Goal: Information Seeking & Learning: Learn about a topic

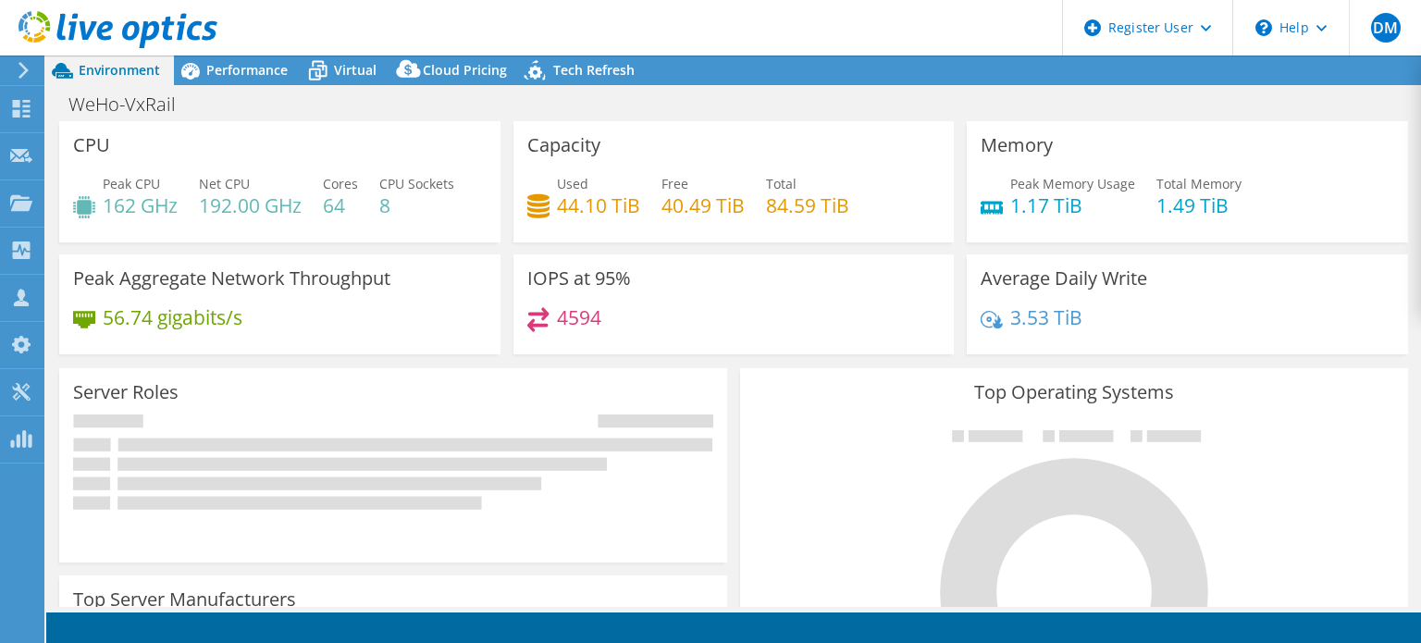
select select "USD"
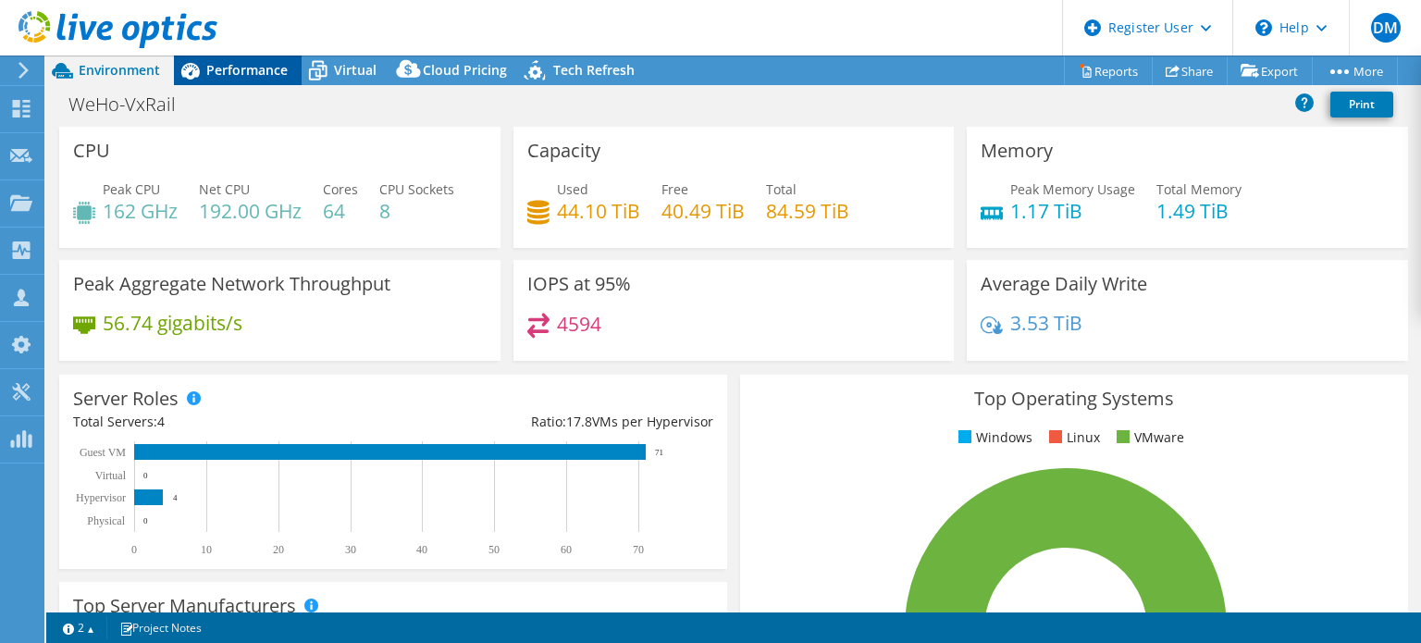
click at [259, 77] on div "Performance" at bounding box center [238, 71] width 128 height 30
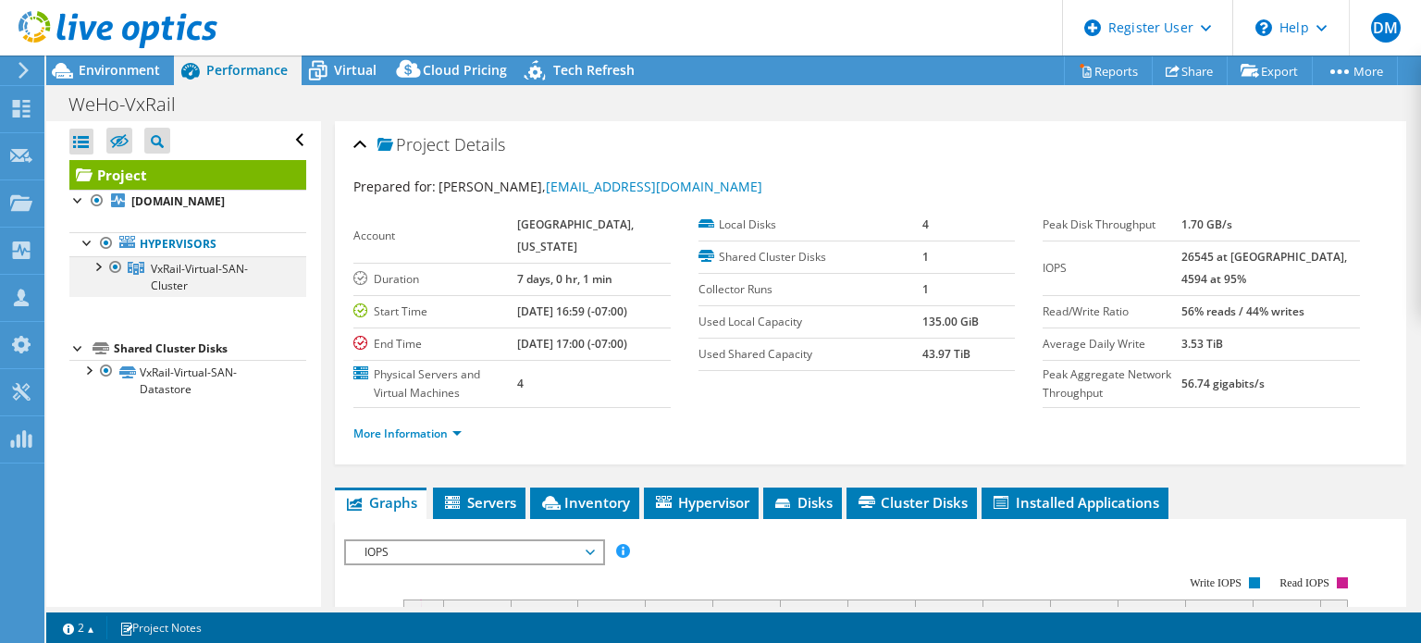
click at [93, 275] on div at bounding box center [97, 265] width 19 height 19
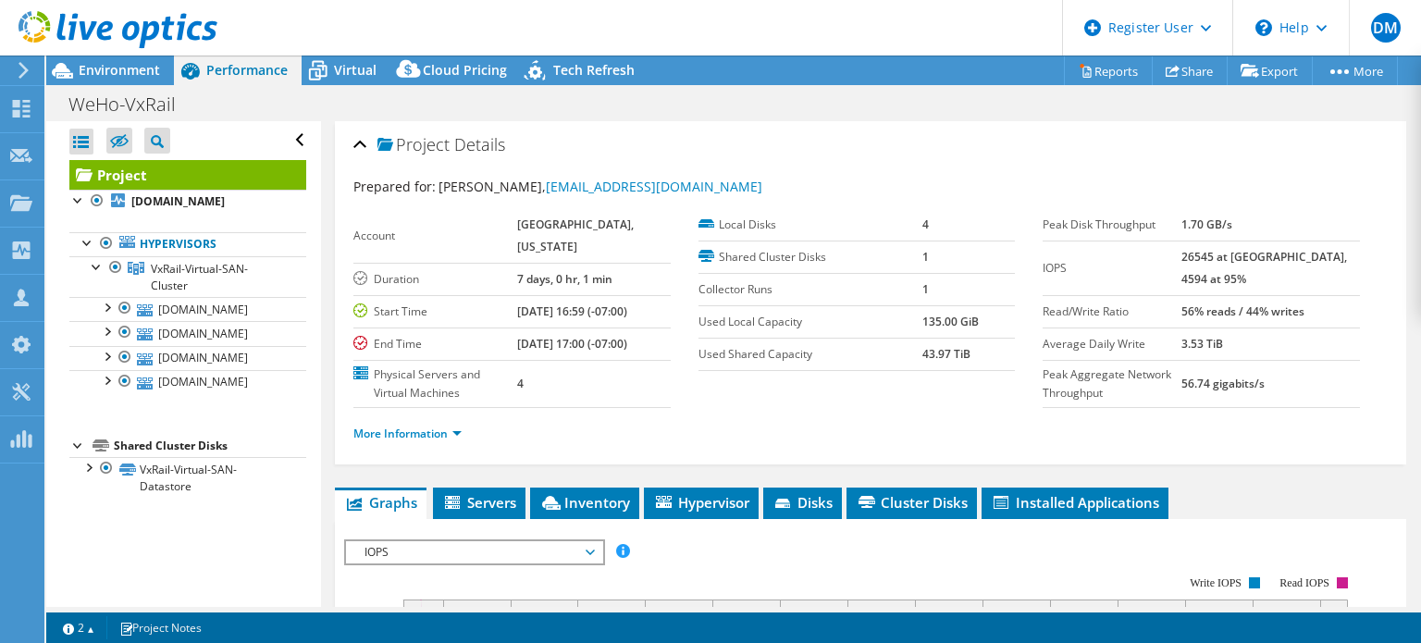
click at [127, 57] on div at bounding box center [108, 31] width 217 height 62
click at [142, 75] on span "Environment" at bounding box center [119, 70] width 81 height 18
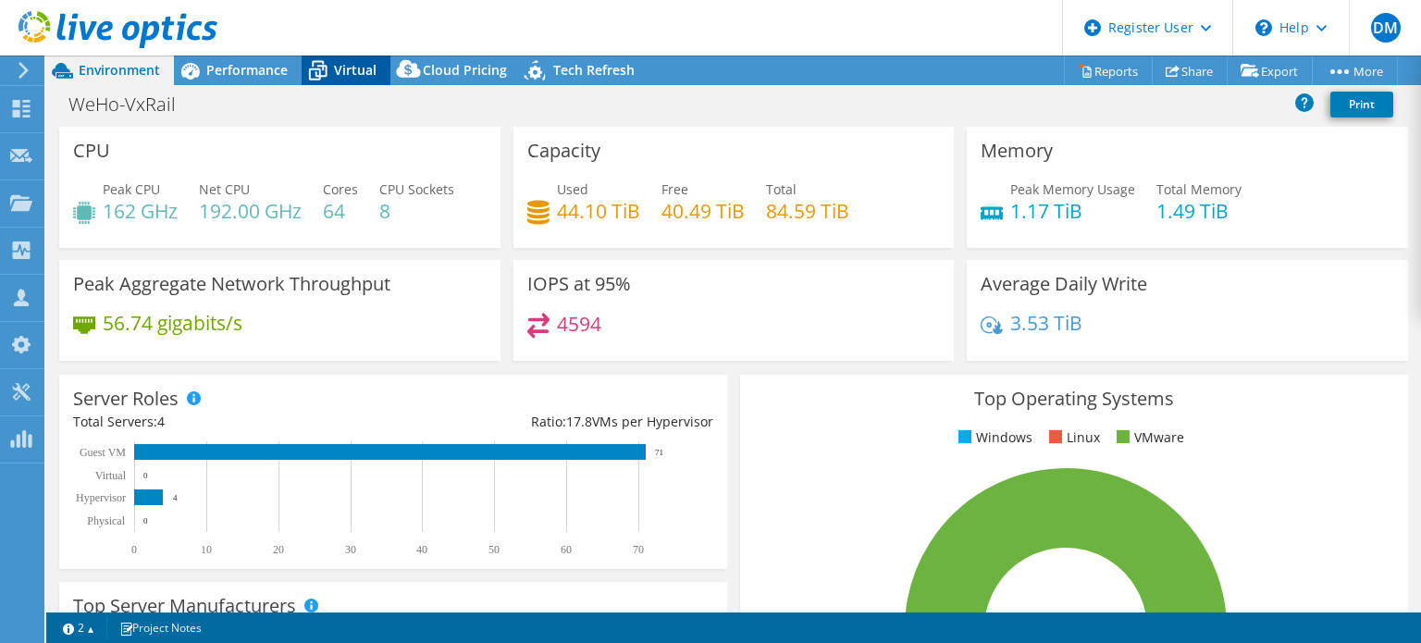
click at [332, 76] on icon at bounding box center [318, 71] width 32 height 32
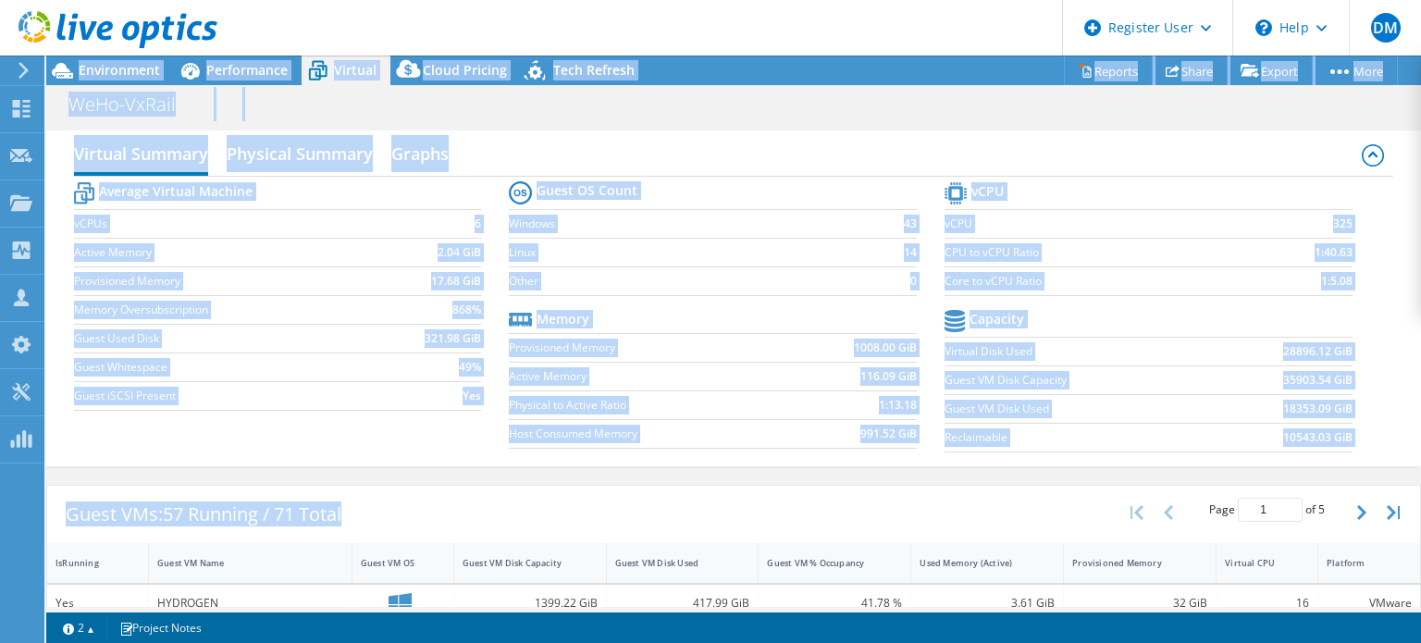
drag, startPoint x: 389, startPoint y: 517, endPoint x: 142, endPoint y: 513, distance: 247.1
click at [12, 527] on div "DM Dell User [PERSON_NAME] Martin [EMAIL_ADDRESS][PERSON_NAME][DOMAIN_NAME] Del…" at bounding box center [710, 321] width 1421 height 643
click at [143, 511] on div "Guest VMs: 57 Running / 71 Total" at bounding box center [203, 514] width 313 height 57
click at [138, 510] on div "Guest VMs: 57 Running / 71 Total" at bounding box center [203, 514] width 313 height 57
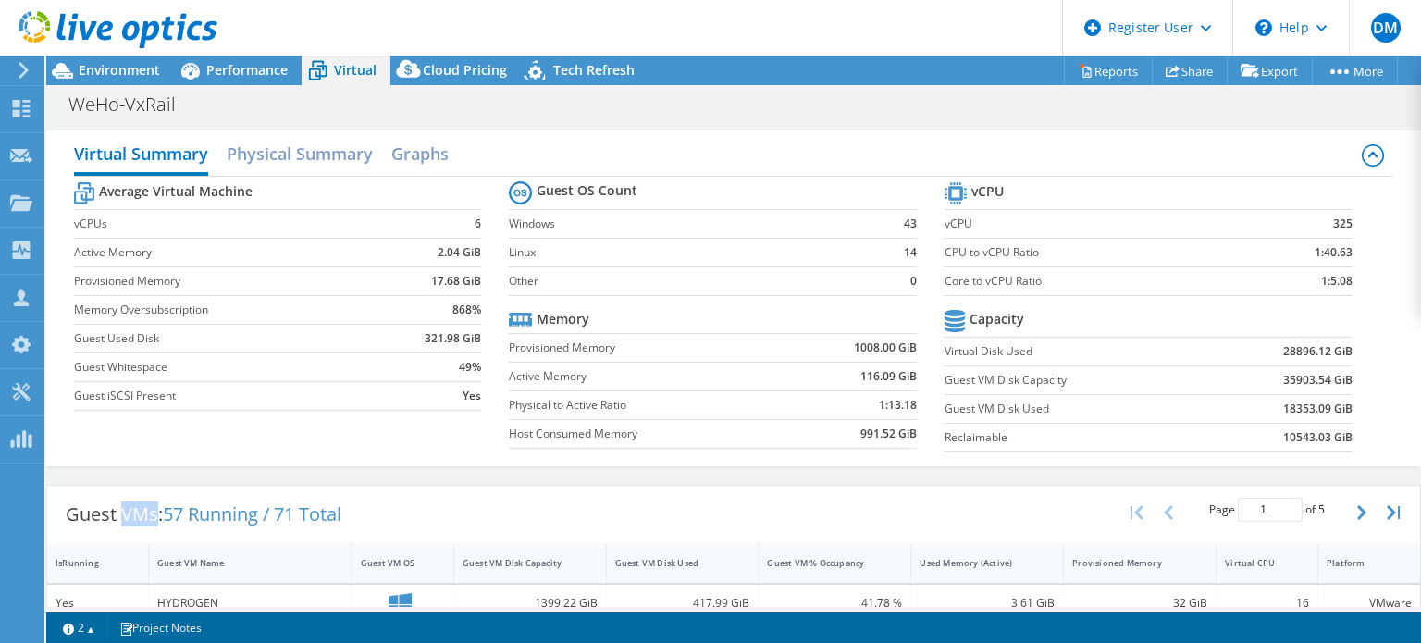
click at [138, 510] on div "Guest VMs: 57 Running / 71 Total" at bounding box center [203, 514] width 313 height 57
drag, startPoint x: 588, startPoint y: 417, endPoint x: 625, endPoint y: 407, distance: 39.3
click at [588, 419] on td "Host Consumed Memory" at bounding box center [649, 433] width 280 height 29
click at [573, 302] on section "Guest OS Count Windows 43 Linux 14 Other 0 Memory Provisioned Memory 1008.00 Gi…" at bounding box center [727, 317] width 436 height 281
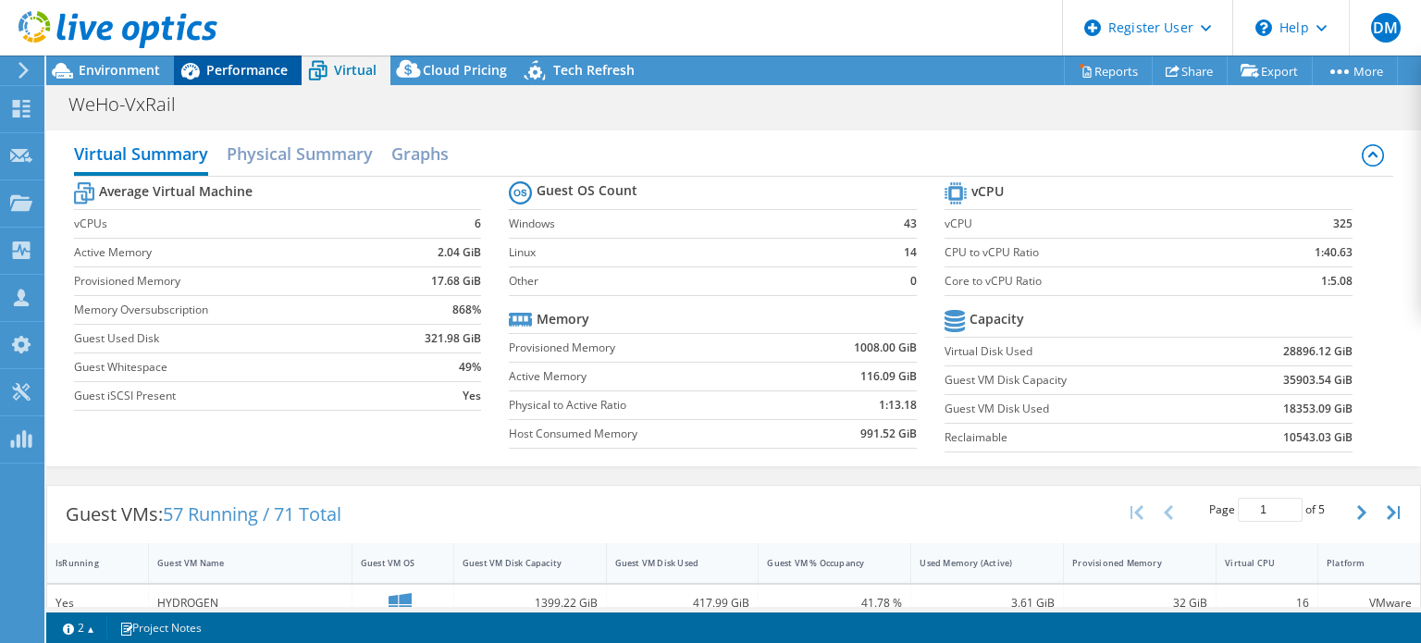
click at [232, 76] on span "Performance" at bounding box center [246, 70] width 81 height 18
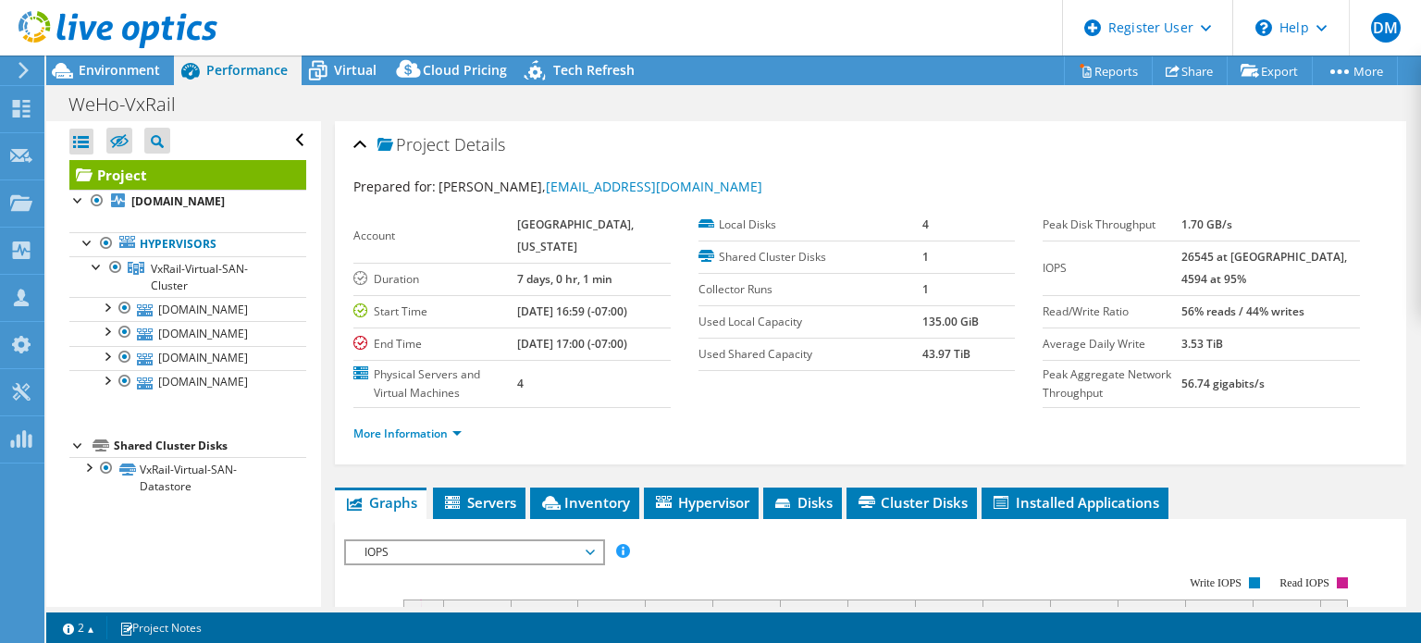
drag, startPoint x: 1213, startPoint y: 254, endPoint x: 1288, endPoint y: 257, distance: 75.0
click at [1288, 257] on tr "IOPS 26545 at [GEOGRAPHIC_DATA], 4594 at 95%" at bounding box center [1201, 268] width 317 height 55
copy tr "26545 at [GEOGRAPHIC_DATA]"
click at [774, 266] on td "Shared Cluster Disks" at bounding box center [811, 257] width 225 height 32
